Goal: Information Seeking & Learning: Learn about a topic

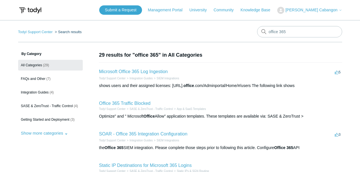
scroll to position [45, 0]
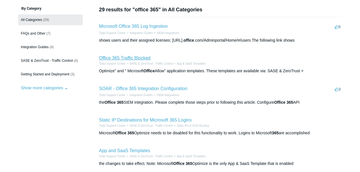
click at [128, 56] on link "Office 365 Traffic Blocked" at bounding box center [125, 57] width 52 height 5
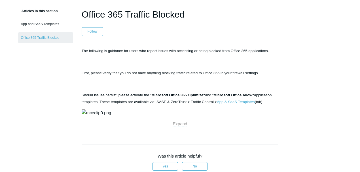
scroll to position [57, 0]
